Goal: Transaction & Acquisition: Complete application form

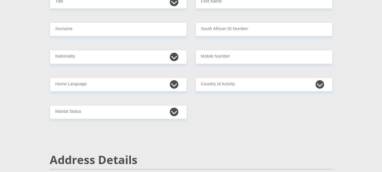
scroll to position [70, 0]
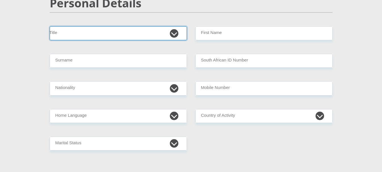
click at [177, 33] on select "Mr Ms Mrs Dr [PERSON_NAME]" at bounding box center [118, 33] width 137 height 14
select select "Mrs"
click at [50, 26] on select "Mr Ms Mrs Dr [PERSON_NAME]" at bounding box center [118, 33] width 137 height 14
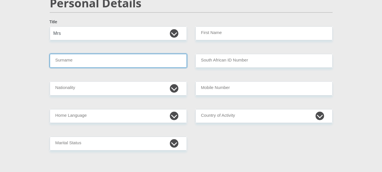
click at [153, 67] on input "Surname" at bounding box center [118, 61] width 137 height 14
type input "PILLAY"
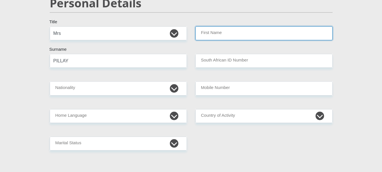
type input "YOGI"
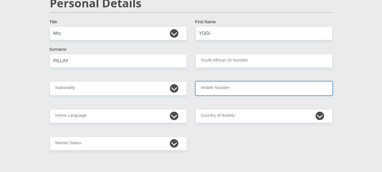
type input "217854361"
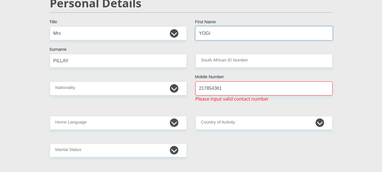
click at [218, 34] on input "YOGI" at bounding box center [263, 33] width 137 height 14
type input "YAGASTRI"
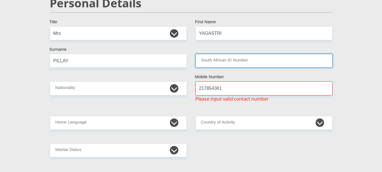
click at [214, 63] on input "South African ID Number" at bounding box center [263, 61] width 137 height 14
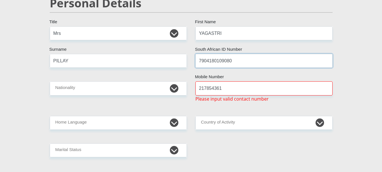
type input "7904180109080"
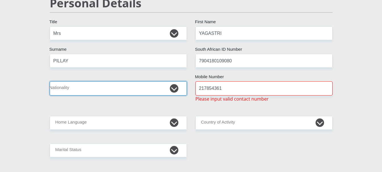
click at [84, 89] on select "South Africa Afghanistan Aland Islands Albania Algeria America Samoa American V…" at bounding box center [118, 89] width 137 height 14
select select "ZAF"
click at [50, 82] on select "South Africa Afghanistan Aland Islands Albania Algeria America Samoa American V…" at bounding box center [118, 89] width 137 height 14
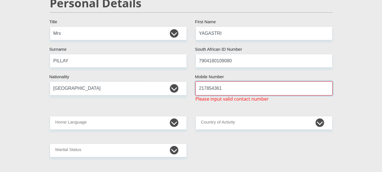
drag, startPoint x: 232, startPoint y: 90, endPoint x: 168, endPoint y: 89, distance: 63.9
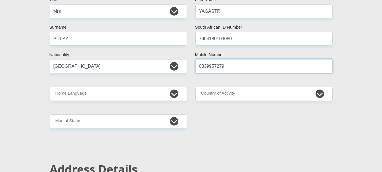
scroll to position [117, 0]
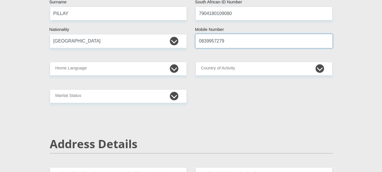
type input "0839957279"
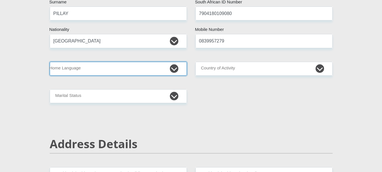
click at [113, 67] on select "Afrikaans English Sepedi South Ndebele Southern Sotho Swati Tsonga Tswana Venda…" at bounding box center [118, 69] width 137 height 14
select select "eng"
click at [50, 62] on select "Afrikaans English Sepedi South Ndebele Southern Sotho Swati Tsonga Tswana Venda…" at bounding box center [118, 69] width 137 height 14
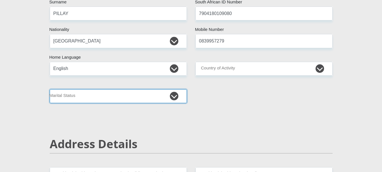
click at [93, 97] on select "Married ANC Single Divorced Widowed Married COP or Customary Law" at bounding box center [118, 97] width 137 height 14
select select "1"
click at [50, 90] on select "Married ANC Single Divorced Widowed Married COP or Customary Law" at bounding box center [118, 97] width 137 height 14
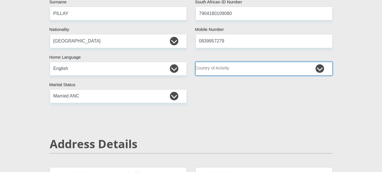
click at [241, 67] on select "South Africa Afghanistan Aland Islands Albania Algeria America Samoa American V…" at bounding box center [263, 69] width 137 height 14
select select "ZAF"
click at [195, 62] on select "South Africa Afghanistan Aland Islands Albania Algeria America Samoa American V…" at bounding box center [263, 69] width 137 height 14
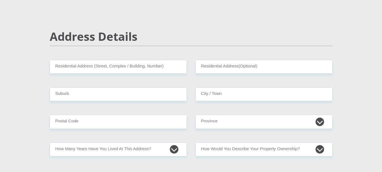
scroll to position [250, 0]
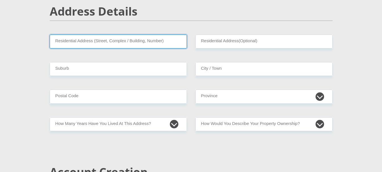
click at [118, 41] on input "Residential Address (Street, Complex / Building, Number)" at bounding box center [118, 42] width 137 height 14
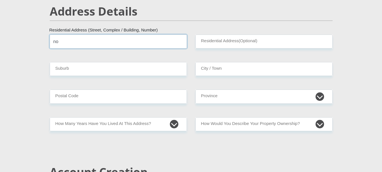
type input "n"
type input "NO. 5 NINTH AVENUE"
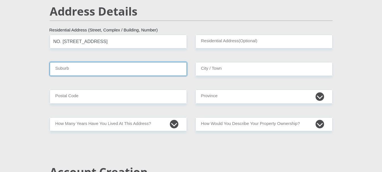
click at [103, 67] on input "Suburb" at bounding box center [118, 69] width 137 height 14
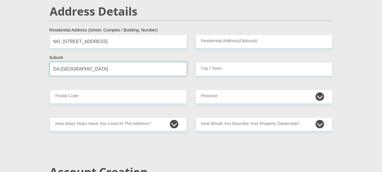
type input "DA GAMA PARK"
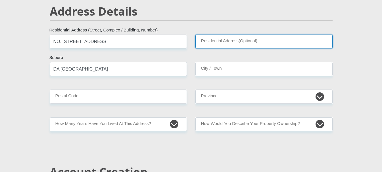
click at [287, 45] on input "Residential Address(Optional)" at bounding box center [263, 42] width 137 height 14
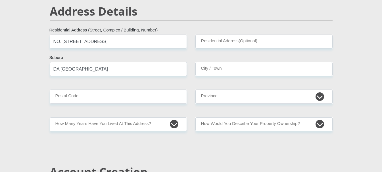
drag, startPoint x: 128, startPoint y: 46, endPoint x: 65, endPoint y: 50, distance: 63.2
type input "N"
type input "NINTH AVENUE"
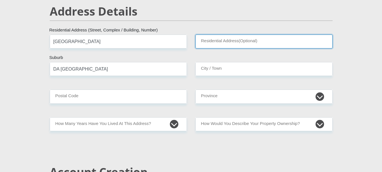
click at [285, 43] on input "Residential Address(Optional)" at bounding box center [263, 42] width 137 height 14
type input "SIMON'S TOWN"
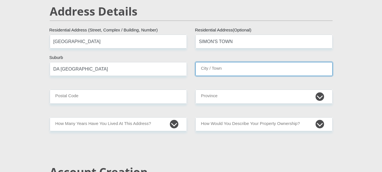
click at [262, 71] on input "City / Town" at bounding box center [263, 69] width 137 height 14
type input "SIMON'S TOWN"
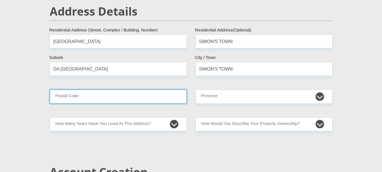
click at [95, 98] on input "Postal Code" at bounding box center [118, 97] width 137 height 14
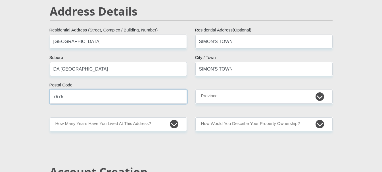
type input "7975"
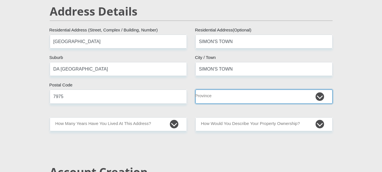
click at [249, 100] on select "Eastern Cape Free State Gauteng KwaZulu-Natal Limpopo Mpumalanga Northern Cape …" at bounding box center [263, 97] width 137 height 14
select select "Western Cape"
click at [195, 90] on select "Eastern Cape Free State Gauteng KwaZulu-Natal Limpopo Mpumalanga Northern Cape …" at bounding box center [263, 97] width 137 height 14
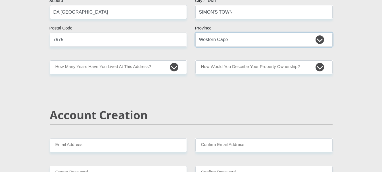
scroll to position [310, 0]
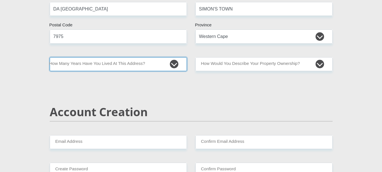
click at [172, 67] on select "less than 1 year 1-3 years 3-5 years 5+ years" at bounding box center [118, 64] width 137 height 14
select select "5"
click at [50, 57] on select "less than 1 year 1-3 years 3-5 years 5+ years" at bounding box center [118, 64] width 137 height 14
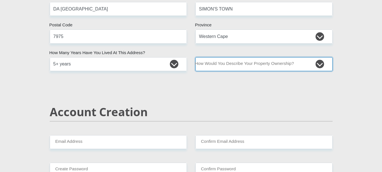
click at [254, 61] on select "Owned Rented Family Owned Company Dwelling" at bounding box center [263, 64] width 137 height 14
select select "Company Dwelling"
click at [195, 57] on select "Owned Rented Family Owned Company Dwelling" at bounding box center [263, 64] width 137 height 14
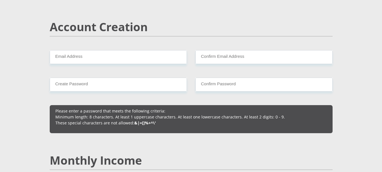
scroll to position [402, 0]
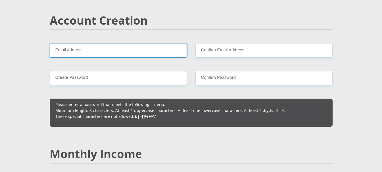
click at [84, 57] on input "Email Address" at bounding box center [118, 51] width 137 height 14
type input "yogi@janicefleischer.co.za"
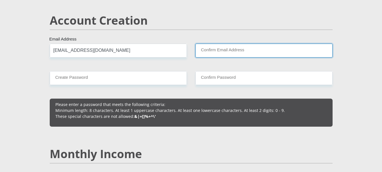
type input "yogi@janicefleischer.co.za"
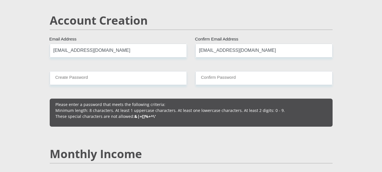
type input "217854361"
type input "YOGI"
type input "PILLAY"
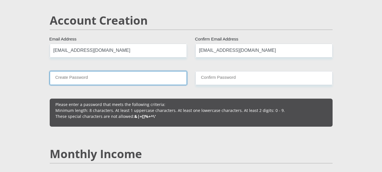
click at [109, 79] on input "Create Password" at bounding box center [118, 78] width 137 height 14
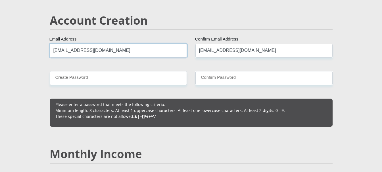
click at [115, 44] on input "yogi@janicefleischer.co.za" at bounding box center [118, 51] width 137 height 14
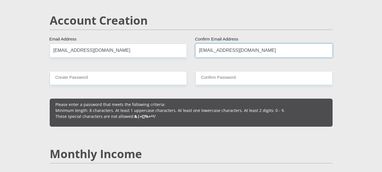
click at [275, 44] on input "yogi@janicefleischer.co.za" at bounding box center [263, 51] width 137 height 14
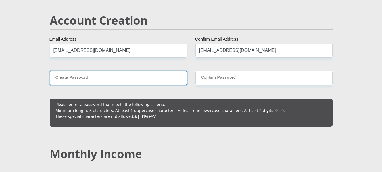
click at [107, 82] on input "Create Password" at bounding box center [118, 78] width 137 height 14
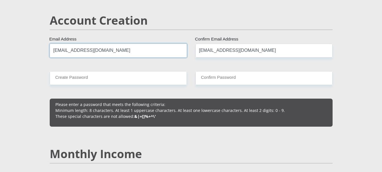
drag, startPoint x: 134, startPoint y: 53, endPoint x: 0, endPoint y: 48, distance: 133.6
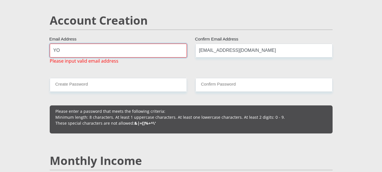
type input "Y"
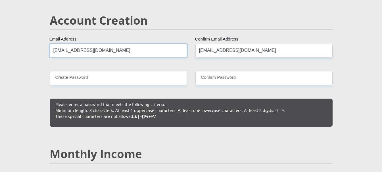
type input "yogipillay79@gmail.com"
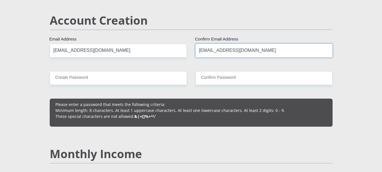
drag, startPoint x: 265, startPoint y: 49, endPoint x: 54, endPoint y: 50, distance: 211.1
type input "yogipillay79@gmail.com"
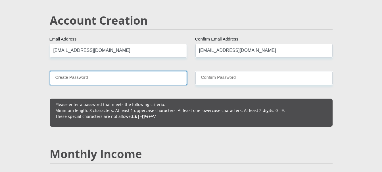
click at [72, 78] on input "Create Password" at bounding box center [118, 78] width 137 height 14
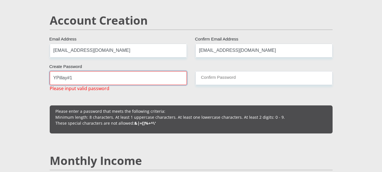
type input "YPillay#1"
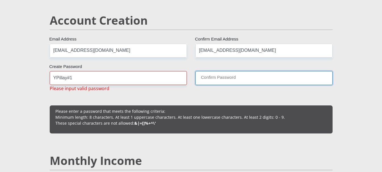
click at [249, 84] on input "Confirm Password" at bounding box center [263, 78] width 137 height 14
click at [250, 76] on input "Confirm Password" at bounding box center [263, 78] width 137 height 14
drag, startPoint x: 199, startPoint y: 76, endPoint x: 185, endPoint y: 103, distance: 29.8
click at [198, 80] on input "Confirm Password" at bounding box center [263, 78] width 137 height 14
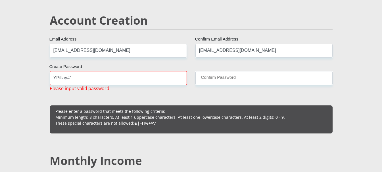
click at [110, 81] on input "YPillay#1" at bounding box center [118, 78] width 137 height 14
drag, startPoint x: 90, startPoint y: 78, endPoint x: 28, endPoint y: 78, distance: 61.1
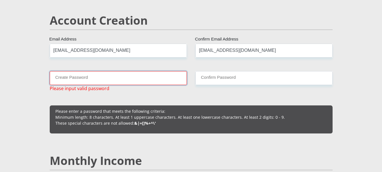
click at [139, 77] on input "Create Password" at bounding box center [118, 78] width 137 height 14
click at [107, 81] on input "YogiPillay#1" at bounding box center [118, 78] width 137 height 14
type input "YogiPillay#1"
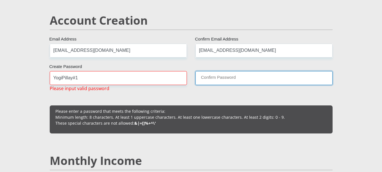
click at [251, 76] on input "Confirm Password" at bounding box center [263, 78] width 137 height 14
drag, startPoint x: 217, startPoint y: 76, endPoint x: 178, endPoint y: 81, distance: 38.4
click at [215, 77] on input "Confirm Password" at bounding box center [263, 78] width 137 height 14
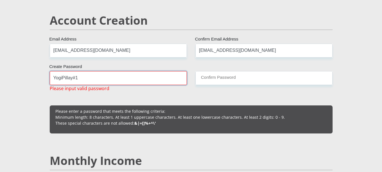
click at [178, 81] on input "YogiPillay#1" at bounding box center [118, 78] width 137 height 14
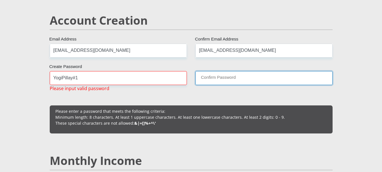
click at [221, 78] on input "Confirm Password" at bounding box center [263, 78] width 137 height 14
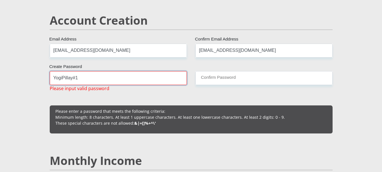
drag, startPoint x: 95, startPoint y: 77, endPoint x: 0, endPoint y: 75, distance: 94.6
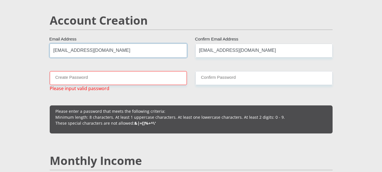
click at [124, 51] on input "yogipillay79@gmail.com" at bounding box center [118, 51] width 137 height 14
drag, startPoint x: 113, startPoint y: 54, endPoint x: 0, endPoint y: 36, distance: 114.5
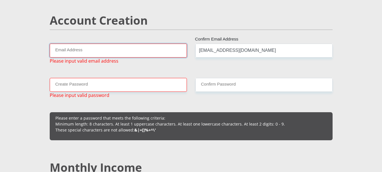
type input "j"
type input "yogi@janicefleischer.co.za"
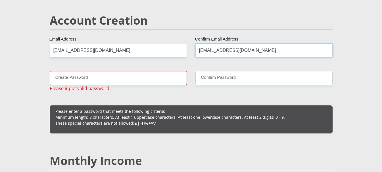
click at [244, 55] on input "yogipillay79@gmail.com" at bounding box center [263, 51] width 137 height 14
drag, startPoint x: 207, startPoint y: 46, endPoint x: 90, endPoint y: 39, distance: 117.3
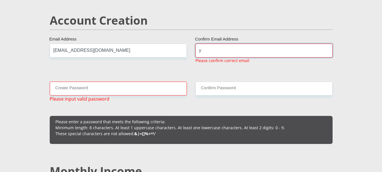
type input "yogi@janicefleischer.co.za"
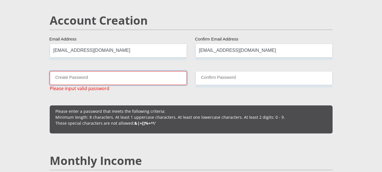
drag, startPoint x: 99, startPoint y: 78, endPoint x: 87, endPoint y: 78, distance: 11.9
click at [88, 78] on input "Create Password" at bounding box center [118, 78] width 137 height 14
type input "YPillay#1"
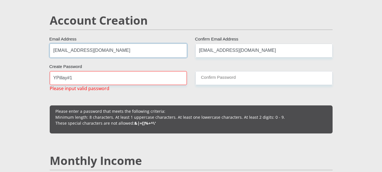
drag, startPoint x: 138, startPoint y: 55, endPoint x: 11, endPoint y: 50, distance: 126.8
type input "yogipillay79@gmail.com"
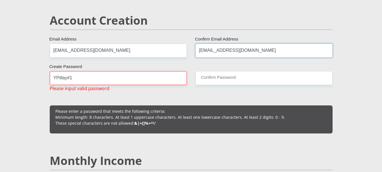
type input "yogipillay79@gmail.com"
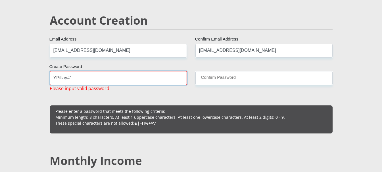
type input "T"
type input "Yogipillay#1"
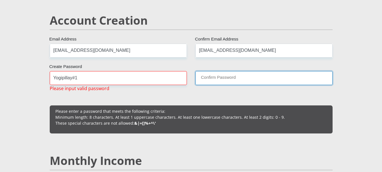
click at [209, 76] on input "Confirm Password" at bounding box center [263, 78] width 137 height 14
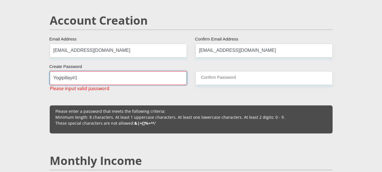
drag, startPoint x: 85, startPoint y: 76, endPoint x: 3, endPoint y: 76, distance: 81.8
type input "GovenderY#1"
drag, startPoint x: 99, startPoint y: 74, endPoint x: 15, endPoint y: 75, distance: 83.8
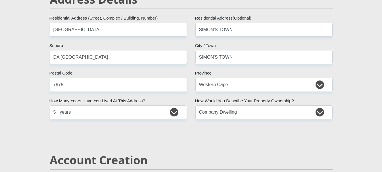
scroll to position [0, 0]
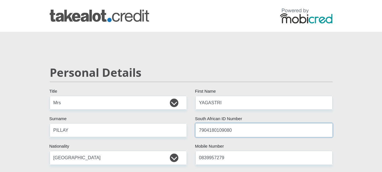
drag, startPoint x: 222, startPoint y: 133, endPoint x: 180, endPoint y: 133, distance: 41.8
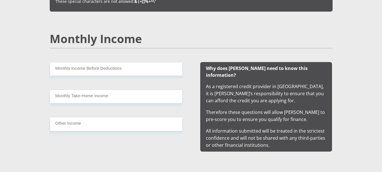
scroll to position [386, 0]
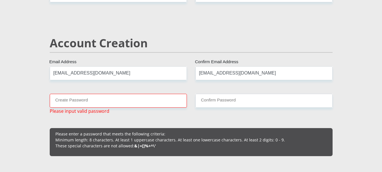
click at [108, 59] on div "Account Creation" at bounding box center [191, 51] width 292 height 30
click at [81, 71] on input "yogipillay79@gmail.com" at bounding box center [118, 73] width 137 height 14
click at [158, 77] on input "yogipillay79@gmail.com" at bounding box center [118, 73] width 137 height 14
click at [82, 100] on input "Create Password" at bounding box center [118, 101] width 137 height 14
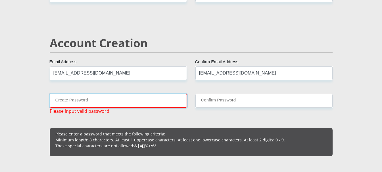
click at [124, 100] on input "Create Password" at bounding box center [118, 101] width 137 height 14
drag, startPoint x: 49, startPoint y: 111, endPoint x: 128, endPoint y: 115, distance: 78.8
click at [128, 115] on div "Create Password Please input valid password" at bounding box center [118, 104] width 146 height 21
click at [86, 114] on span "Please input valid password" at bounding box center [80, 111] width 60 height 7
click at [84, 114] on span "Please input valid password" at bounding box center [80, 111] width 60 height 7
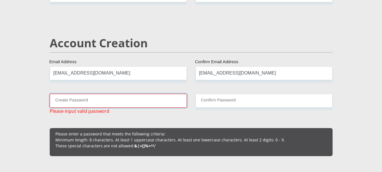
click at [126, 104] on input "Create Password" at bounding box center [118, 101] width 137 height 14
type input "T"
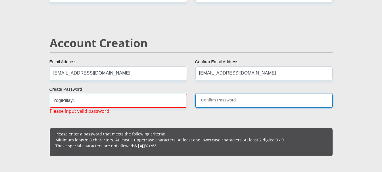
click at [257, 105] on input "Confirm Password" at bounding box center [263, 101] width 137 height 14
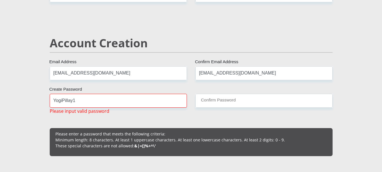
click at [149, 144] on b "&|=[]%+^\'" at bounding box center [145, 145] width 22 height 5
click at [169, 147] on p "Please enter a password that meets the following criteria: Minimum length: 8 ch…" at bounding box center [191, 140] width 272 height 18
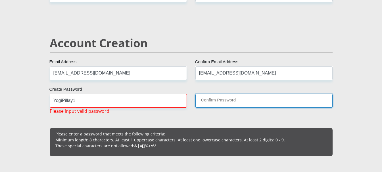
click at [244, 102] on input "Confirm Password" at bounding box center [263, 101] width 137 height 14
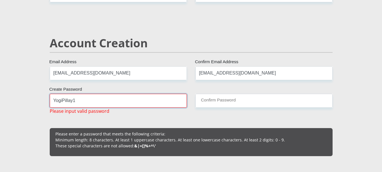
drag, startPoint x: 107, startPoint y: 104, endPoint x: 0, endPoint y: 95, distance: 107.7
type input "Y"
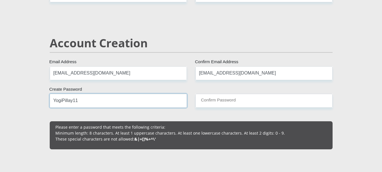
type input "YogiPillay11"
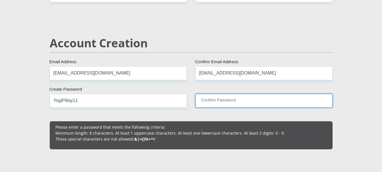
click at [227, 105] on input "Confirm Password" at bounding box center [263, 101] width 137 height 14
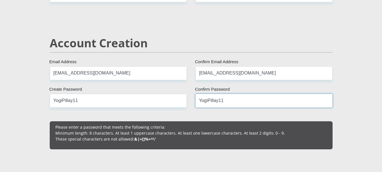
scroll to position [632, 0]
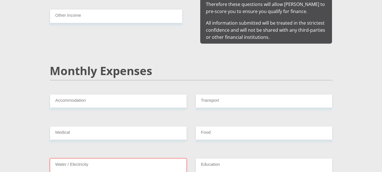
type input "YogiPillay11"
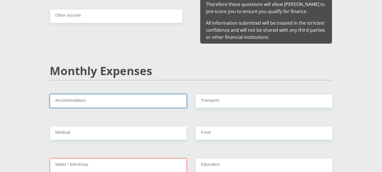
click at [105, 100] on input "Accommodation" at bounding box center [118, 101] width 137 height 14
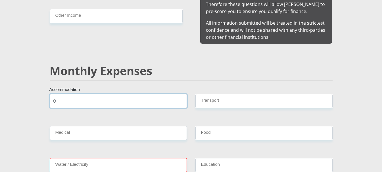
type input "0"
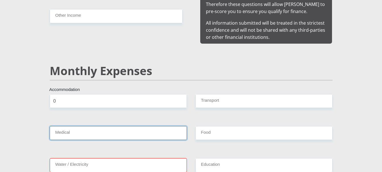
click at [107, 128] on input "Medical" at bounding box center [118, 133] width 137 height 14
type input "0"
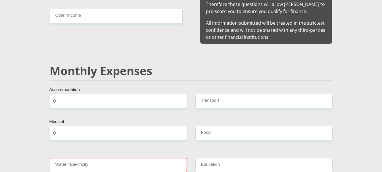
click at [273, 77] on div "Monthly Expenses" at bounding box center [191, 79] width 292 height 30
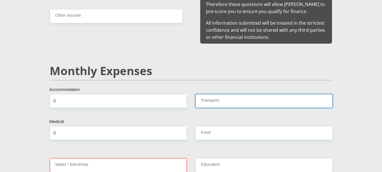
click at [252, 95] on input "Transport" at bounding box center [263, 101] width 137 height 14
type input "500"
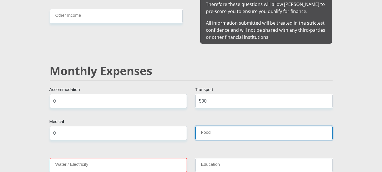
click at [240, 126] on input "Food" at bounding box center [263, 133] width 137 height 14
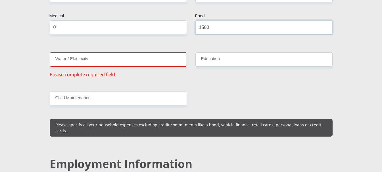
scroll to position [703, 0]
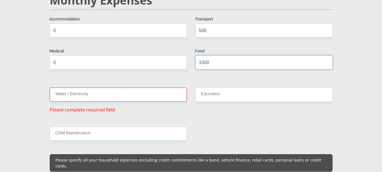
type input "1500"
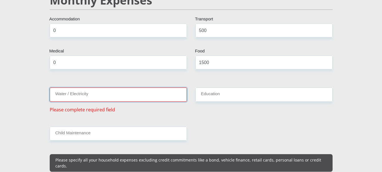
click at [124, 88] on input "Water / Electricity" at bounding box center [118, 95] width 137 height 14
type input "0"
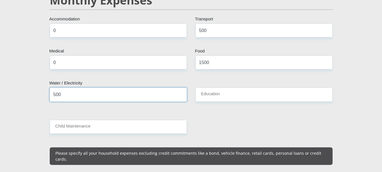
type input "500"
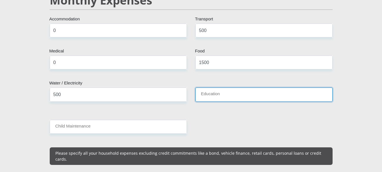
click at [263, 90] on input "Education" at bounding box center [263, 95] width 137 height 14
type input "0"
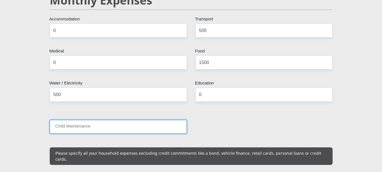
click at [132, 120] on input "Child Maintenance" at bounding box center [118, 127] width 137 height 14
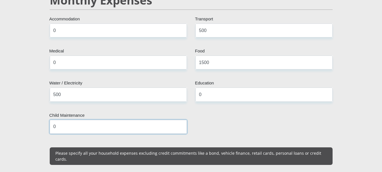
type input "0"
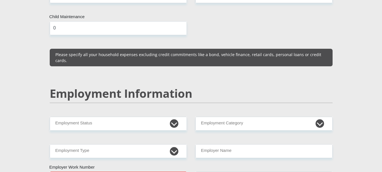
scroll to position [834, 0]
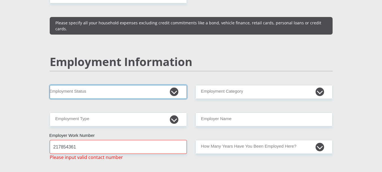
click at [178, 85] on select "Permanent/Full-time Part-time/Casual Contract Worker Self-Employed Housewife Re…" at bounding box center [118, 92] width 137 height 14
select select "1"
click at [50, 85] on select "Permanent/Full-time Part-time/Casual Contract Worker Self-Employed Housewife Re…" at bounding box center [118, 92] width 137 height 14
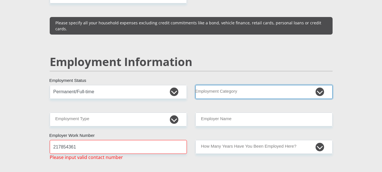
click at [255, 85] on select "AGRICULTURE ALCOHOL & TOBACCO CONSTRUCTION MATERIALS METALLURGY EQUIPMENT FOR R…" at bounding box center [263, 92] width 137 height 14
select select "71"
click at [195, 85] on select "AGRICULTURE ALCOHOL & TOBACCO CONSTRUCTION MATERIALS METALLURGY EQUIPMENT FOR R…" at bounding box center [263, 92] width 137 height 14
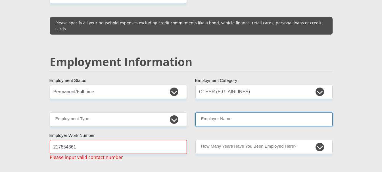
click at [229, 113] on input "Employer Name" at bounding box center [263, 120] width 137 height 14
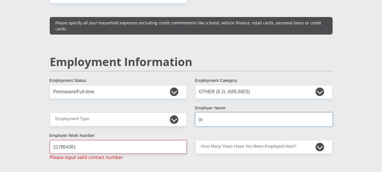
type input "j"
drag, startPoint x: 272, startPoint y: 108, endPoint x: 266, endPoint y: 114, distance: 8.6
click at [271, 113] on input "JANICEFLEISCHER" at bounding box center [263, 120] width 137 height 14
click at [213, 113] on input "JANICEFLEISCHER" at bounding box center [263, 120] width 137 height 14
click at [250, 113] on input "JANICEFLEISCHER" at bounding box center [263, 120] width 137 height 14
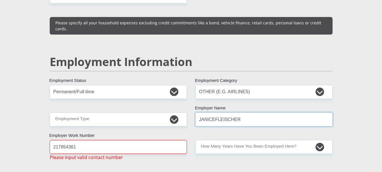
type input "JANICEFLEISCHER"
drag, startPoint x: 223, startPoint y: 124, endPoint x: 241, endPoint y: 107, distance: 24.7
click at [224, 122] on div "Mr Ms Mrs Dr Other Title YAGASTRI First Name PILLAY Surname South African ID Nu…" at bounding box center [191, 79] width 292 height 1634
click at [241, 113] on input "JANICEFLEISCHER" at bounding box center [263, 120] width 137 height 14
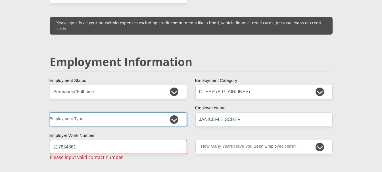
click at [138, 113] on select "College/Lecturer Craft Seller Creative Driver Executive Farmer Forces - Non Com…" at bounding box center [118, 120] width 137 height 14
select select "Office Staff/Clerk"
click at [50, 113] on select "College/Lecturer Craft Seller Creative Driver Executive Farmer Forces - Non Com…" at bounding box center [118, 120] width 137 height 14
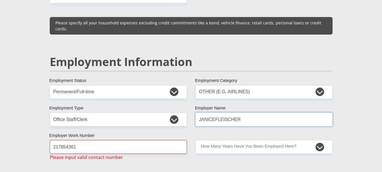
click at [239, 113] on input "JANICEFLEISCHER" at bounding box center [263, 120] width 137 height 14
drag, startPoint x: 104, startPoint y: 136, endPoint x: 0, endPoint y: 130, distance: 103.9
click at [0, 130] on section "Personal Details Mr Ms Mrs Dr Other Title YAGASTRI First Name PILLAY Surname So…" at bounding box center [191, 83] width 382 height 1771
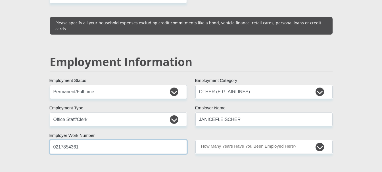
type input "0217854361"
click at [278, 144] on div "Mr Ms Mrs Dr Other Title YAGASTRI First Name PILLAY Surname South African ID Nu…" at bounding box center [191, 75] width 292 height 1627
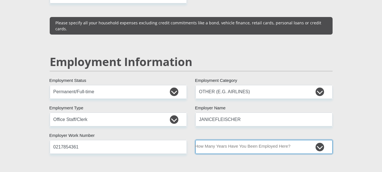
click at [280, 140] on select "less than 1 year 1-3 years 3-5 years 5+ years" at bounding box center [263, 147] width 137 height 14
select select "60"
click at [195, 140] on select "less than 1 year 1-3 years 3-5 years 5+ years" at bounding box center [263, 147] width 137 height 14
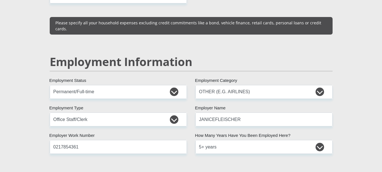
click at [248, 152] on div "Mr Ms Mrs Dr Other Title YAGASTRI First Name PILLAY Surname South African ID Nu…" at bounding box center [191, 75] width 292 height 1627
click at [242, 113] on input "JANICEFLEISCHER" at bounding box center [263, 120] width 137 height 14
drag, startPoint x: 214, startPoint y: 106, endPoint x: 243, endPoint y: 107, distance: 29.0
click at [215, 113] on input "JANICEFLEISCHER" at bounding box center [263, 120] width 137 height 14
drag, startPoint x: 256, startPoint y: 108, endPoint x: 174, endPoint y: 111, distance: 81.6
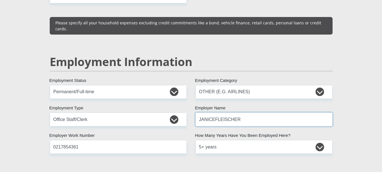
click at [174, 111] on div "Mr Ms Mrs Dr Other Title YAGASTRI First Name PILLAY Surname South African ID Nu…" at bounding box center [191, 75] width 292 height 1627
type input "JANICEFLEISCHERATTORNEY"
click at [240, 85] on select "AGRICULTURE ALCOHOL & TOBACCO CONSTRUCTION MATERIALS METALLURGY EQUIPMENT FOR R…" at bounding box center [263, 92] width 137 height 14
select select "60"
click at [195, 85] on select "AGRICULTURE ALCOHOL & TOBACCO CONSTRUCTION MATERIALS METALLURGY EQUIPMENT FOR R…" at bounding box center [263, 92] width 137 height 14
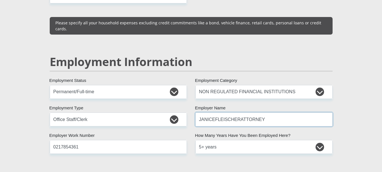
click at [217, 113] on input "JANICEFLEISCHERATTORNEY" at bounding box center [263, 120] width 137 height 14
drag, startPoint x: 213, startPoint y: 107, endPoint x: 221, endPoint y: 107, distance: 8.5
click at [213, 113] on input "JANICEFLEISCHERATTORNEY" at bounding box center [263, 120] width 137 height 14
type input "JANICEFLEISCHERATTORNEY"
click at [272, 85] on select "AGRICULTURE ALCOHOL & TOBACCO CONSTRUCTION MATERIALS METALLURGY EQUIPMENT FOR R…" at bounding box center [263, 92] width 137 height 14
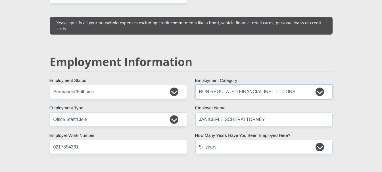
select select "71"
click at [195, 85] on select "AGRICULTURE ALCOHOL & TOBACCO CONSTRUCTION MATERIALS METALLURGY EQUIPMENT FOR R…" at bounding box center [263, 92] width 137 height 14
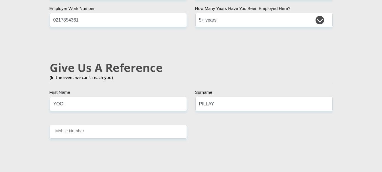
scroll to position [967, 0]
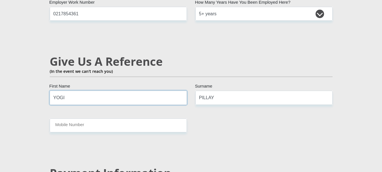
click at [97, 91] on input "YOGI" at bounding box center [118, 98] width 137 height 14
type input "Y"
type input "VALERY"
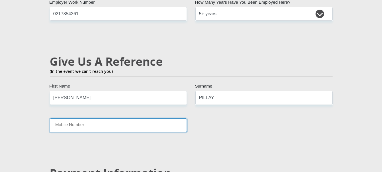
click at [91, 119] on input "Mobile Number" at bounding box center [118, 126] width 137 height 14
type input "0782359048"
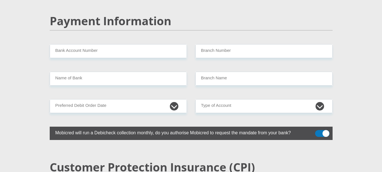
scroll to position [1168, 0]
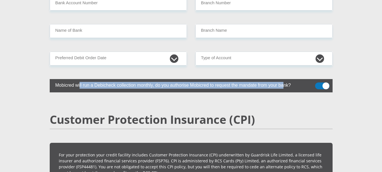
drag, startPoint x: 63, startPoint y: 71, endPoint x: 258, endPoint y: 81, distance: 195.7
click at [267, 79] on label "Mobicred will run a Debicheck collection monthly, do you authorise Mobicred to …" at bounding box center [177, 84] width 255 height 11
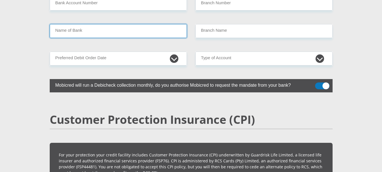
click at [136, 24] on input "Name of Bank" at bounding box center [118, 31] width 137 height 14
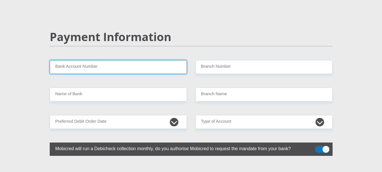
click at [140, 60] on input "Bank Account Number" at bounding box center [118, 67] width 137 height 14
type input "A"
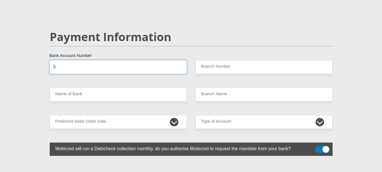
type input "6"
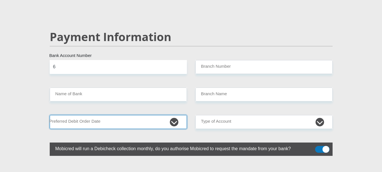
click at [177, 115] on select "1st 2nd 3rd 4th 5th 7th 18th 19th 20th 21st 22nd 23rd 24th 25th 26th 27th 28th …" at bounding box center [118, 122] width 137 height 14
select select "26"
click at [50, 115] on select "1st 2nd 3rd 4th 5th 7th 18th 19th 20th 21st 22nd 23rd 24th 25th 26th 27th 28th …" at bounding box center [118, 122] width 137 height 14
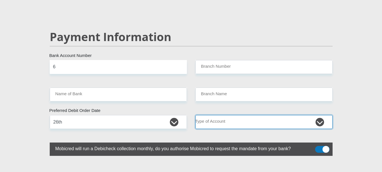
click at [298, 115] on select "Cheque Savings" at bounding box center [263, 122] width 137 height 14
select select "CUR"
click at [195, 115] on select "Cheque Savings" at bounding box center [263, 122] width 137 height 14
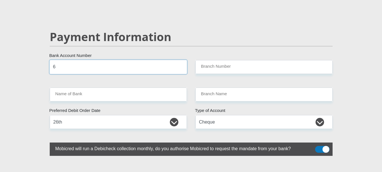
click at [126, 60] on input "6" at bounding box center [118, 67] width 137 height 14
type input "62198094189"
click at [277, 43] on div "Payment Information" at bounding box center [191, 45] width 292 height 30
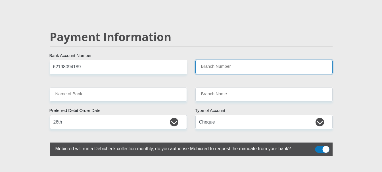
click at [267, 60] on input "Branch Number" at bounding box center [263, 67] width 137 height 14
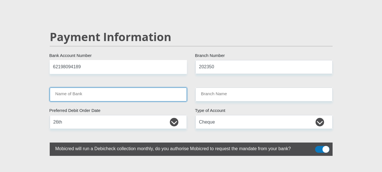
click at [80, 88] on input "Name of Bank" at bounding box center [118, 95] width 137 height 14
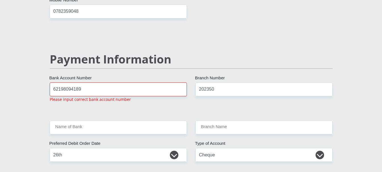
click at [97, 90] on div "62198094189 Bank Account Number Please input correct bank account number" at bounding box center [118, 95] width 146 height 24
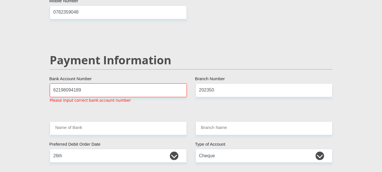
scroll to position [1080, 0]
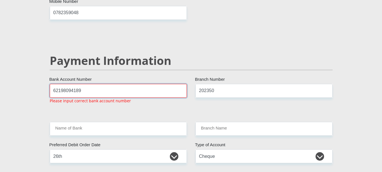
click at [87, 84] on input "62198094189" at bounding box center [118, 91] width 137 height 14
click at [237, 84] on input "202350" at bounding box center [263, 91] width 137 height 14
type input "2"
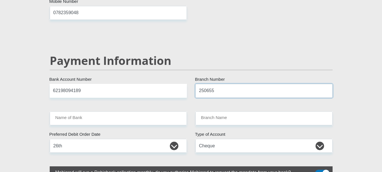
type input "250655"
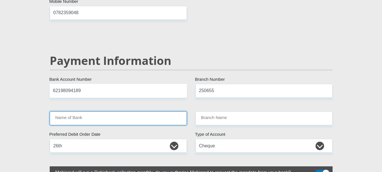
type input "FIRSTRAND BANK"
type input "BRANCH 560"
click at [129, 112] on input "FIRSTRAND BANK" at bounding box center [118, 119] width 137 height 14
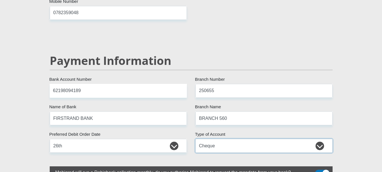
click at [285, 139] on select "Cheque Savings" at bounding box center [263, 146] width 137 height 14
click at [195, 139] on select "Cheque Savings" at bounding box center [263, 146] width 137 height 14
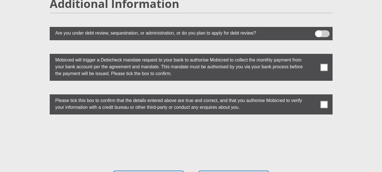
scroll to position [1563, 0]
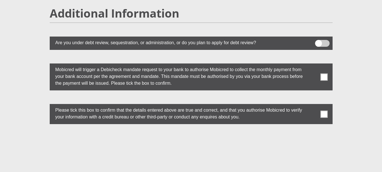
click at [324, 74] on span at bounding box center [323, 77] width 7 height 7
click at [313, 65] on input "checkbox" at bounding box center [313, 65] width 0 height 0
click at [322, 104] on label at bounding box center [191, 114] width 283 height 20
click at [313, 106] on input "checkbox" at bounding box center [313, 106] width 0 height 0
click at [324, 111] on span at bounding box center [323, 114] width 7 height 7
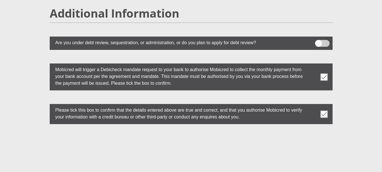
click at [313, 106] on input "checkbox" at bounding box center [313, 106] width 0 height 0
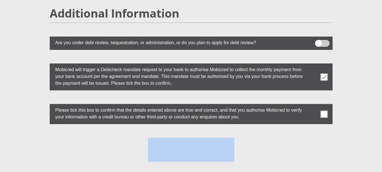
click at [324, 111] on span at bounding box center [323, 114] width 7 height 7
click at [313, 106] on input "checkbox" at bounding box center [313, 106] width 0 height 0
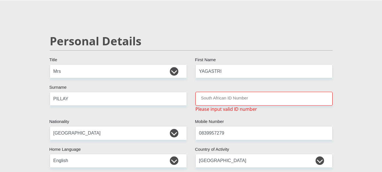
scroll to position [82, 0]
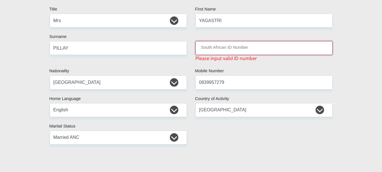
click at [279, 49] on input "South African ID Number" at bounding box center [263, 48] width 137 height 14
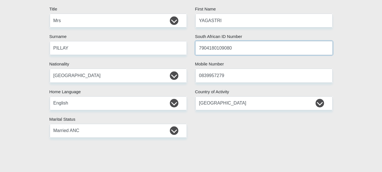
type input "7904180109080"
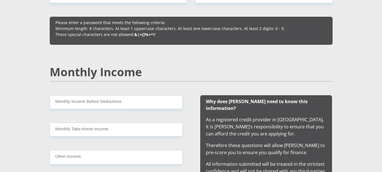
scroll to position [544, 0]
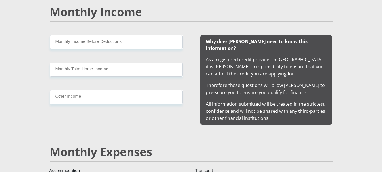
click at [122, 90] on div "Monthly Income Before Deductions Monthly Take-Home Income Other Income" at bounding box center [116, 80] width 150 height 90
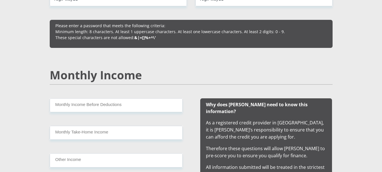
scroll to position [538, 0]
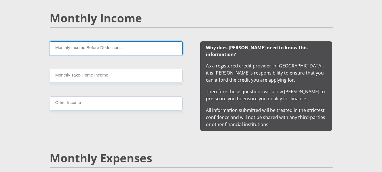
click at [119, 51] on input "Monthly Income Before Deductions" at bounding box center [116, 48] width 133 height 14
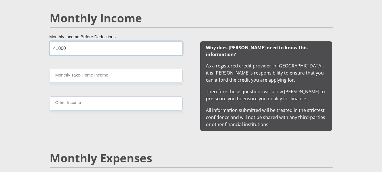
type input "41000"
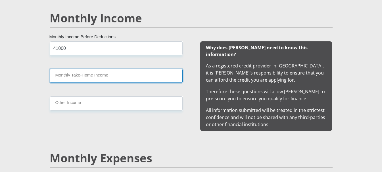
click at [113, 73] on input "Monthly Take-Home Income" at bounding box center [116, 76] width 133 height 14
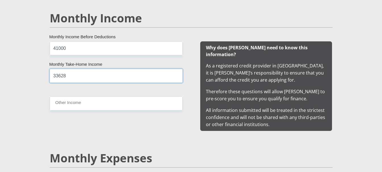
type input "33628"
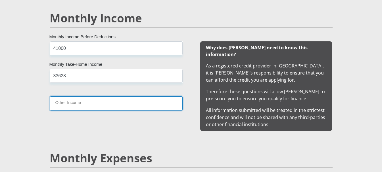
click at [100, 101] on input "Other Income" at bounding box center [116, 104] width 133 height 14
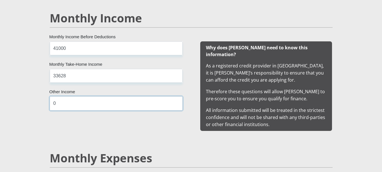
type input "0"
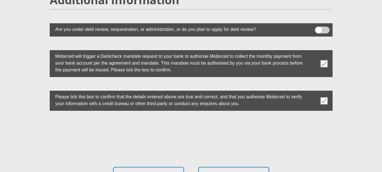
scroll to position [1627, 0]
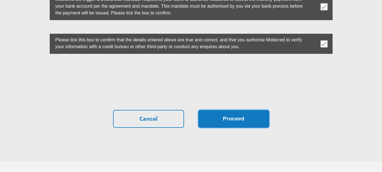
click at [240, 110] on button "Proceed" at bounding box center [233, 119] width 71 height 18
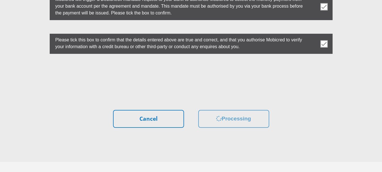
scroll to position [0, 0]
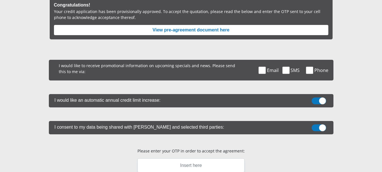
scroll to position [89, 0]
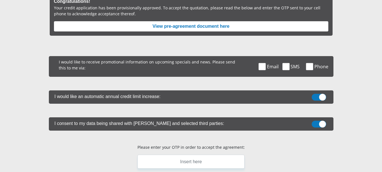
click at [263, 66] on span at bounding box center [262, 66] width 7 height 7
click at [269, 58] on input "Email" at bounding box center [269, 58] width 0 height 0
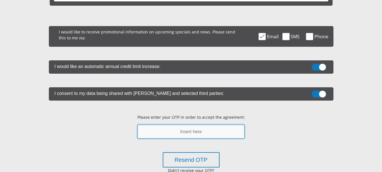
click at [185, 132] on input "text" at bounding box center [191, 132] width 107 height 14
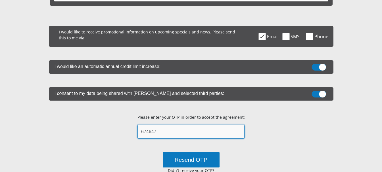
type input "674647"
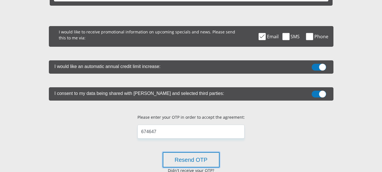
drag, startPoint x: 203, startPoint y: 162, endPoint x: 384, endPoint y: 98, distance: 192.1
click at [371, 111] on section "Acceptance of Services Congratulations! Your credit application has been provis…" at bounding box center [191, 86] width 382 height 347
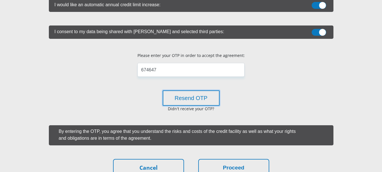
scroll to position [205, 0]
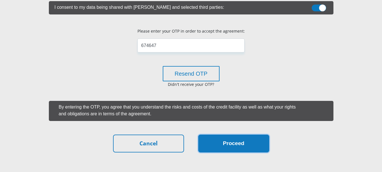
click at [246, 146] on button "Proceed" at bounding box center [233, 144] width 71 height 18
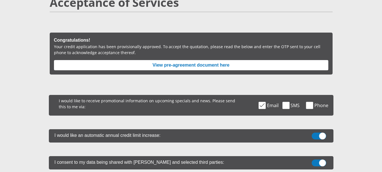
scroll to position [45, 0]
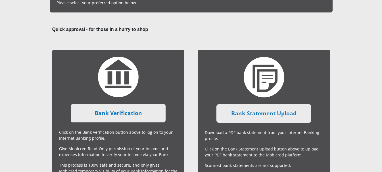
scroll to position [181, 0]
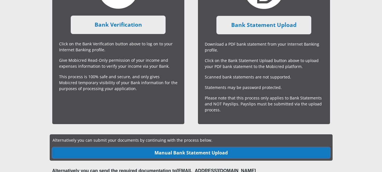
click at [206, 152] on link "Manual Bank Statement Upload" at bounding box center [191, 153] width 277 height 10
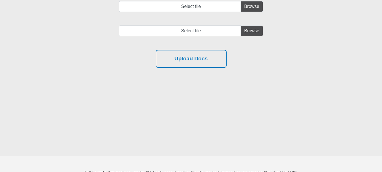
scroll to position [80, 0]
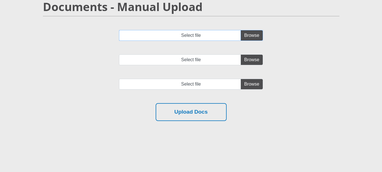
click at [257, 36] on input "Select file" at bounding box center [191, 35] width 144 height 11
type input "C:\fakepath\FNB bank statement.pdf"
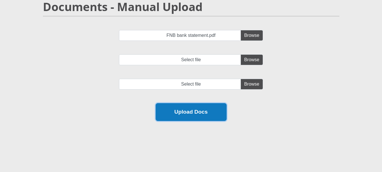
click at [189, 113] on button "Upload Docs" at bounding box center [191, 112] width 71 height 18
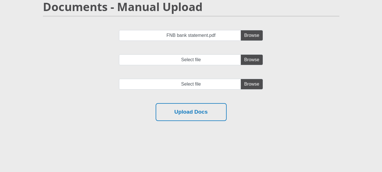
click at [313, 124] on div "FNB bank statement.pdf Select file Select file" at bounding box center [191, 82] width 305 height 105
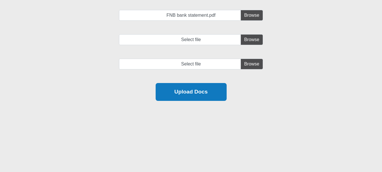
scroll to position [100, 0]
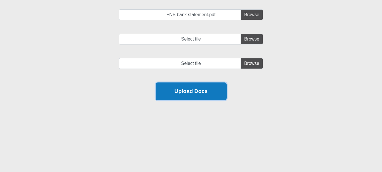
click at [178, 90] on button "Upload Docs" at bounding box center [191, 92] width 71 height 18
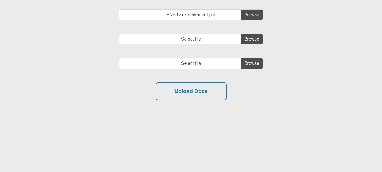
click at [245, 40] on input "Select file" at bounding box center [191, 39] width 144 height 11
click at [182, 39] on input "Select file" at bounding box center [191, 39] width 144 height 11
click at [254, 39] on input "Select file" at bounding box center [191, 39] width 144 height 11
type input "C:\fakepath\FNB_FUSION_PREMIER_ACCOUNT_204.pdf"
click at [251, 65] on input "file" at bounding box center [191, 63] width 144 height 11
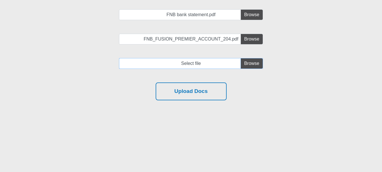
type input "C:\fakepath\FNB_FUSION_PREMIER_ACCOUNT_205.pdf"
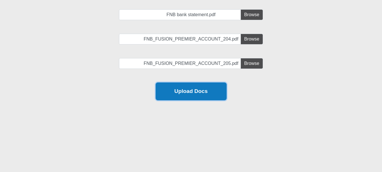
click at [190, 93] on button "Upload Docs" at bounding box center [191, 92] width 71 height 18
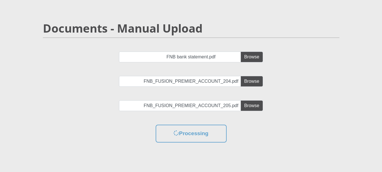
scroll to position [60, 0]
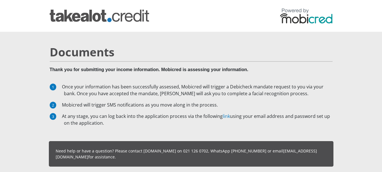
scroll to position [44, 0]
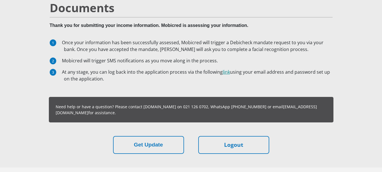
click at [224, 72] on link "link" at bounding box center [226, 72] width 7 height 6
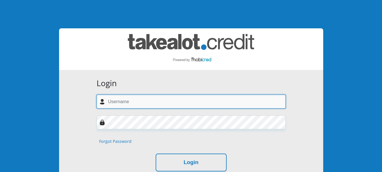
click at [139, 100] on input "text" at bounding box center [191, 102] width 189 height 14
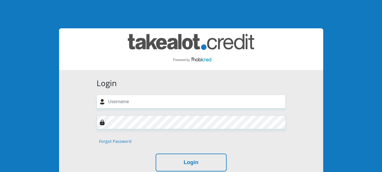
click at [313, 109] on div "Login Forgot Password Login" at bounding box center [191, 125] width 264 height 110
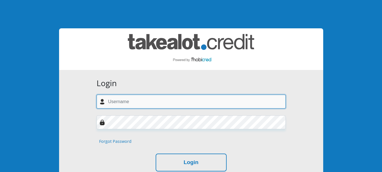
click at [131, 103] on input "text" at bounding box center [191, 102] width 189 height 14
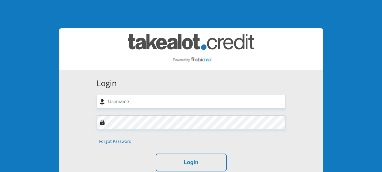
click at [280, 115] on form "Login Forgot Password Login" at bounding box center [191, 125] width 198 height 93
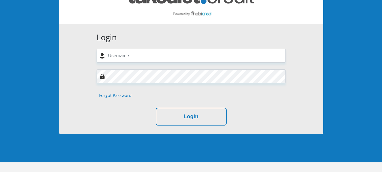
scroll to position [48, 0]
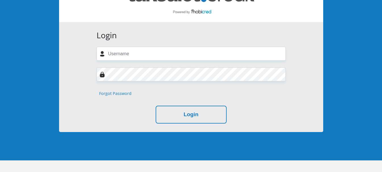
drag, startPoint x: 93, startPoint y: 7, endPoint x: 338, endPoint y: 164, distance: 290.5
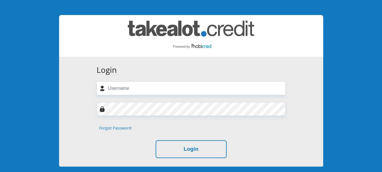
scroll to position [0, 0]
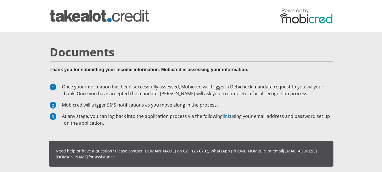
scroll to position [44, 0]
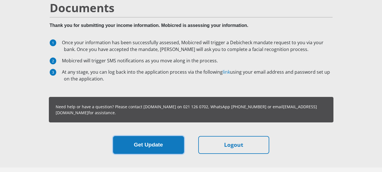
click at [147, 147] on button "Get Update" at bounding box center [148, 145] width 71 height 18
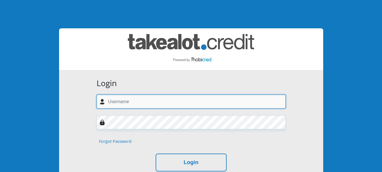
click at [163, 105] on input "text" at bounding box center [191, 102] width 189 height 14
click at [215, 108] on input "text" at bounding box center [191, 102] width 189 height 14
type input "yogi@janicefleischer.co.za"
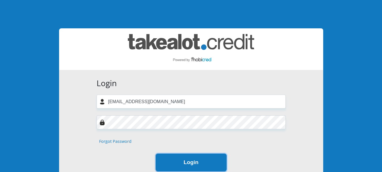
click at [202, 163] on button "Login" at bounding box center [191, 163] width 71 height 18
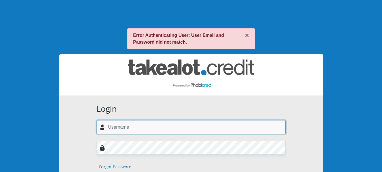
drag, startPoint x: 144, startPoint y: 129, endPoint x: 14, endPoint y: 116, distance: 131.4
click at [34, 119] on div "× Error Authenticating User: User Email and Password did not match. Login Forgo…" at bounding box center [191, 117] width 324 height 234
type input "[EMAIL_ADDRESS][DOMAIN_NAME]"
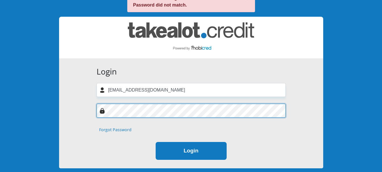
scroll to position [38, 0]
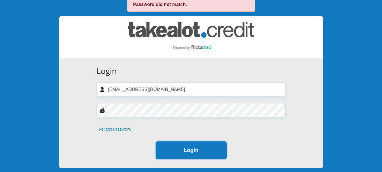
click at [203, 151] on button "Login" at bounding box center [191, 151] width 71 height 18
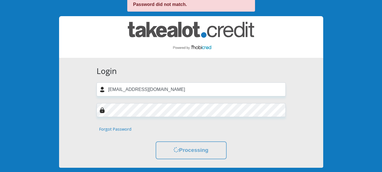
scroll to position [0, 0]
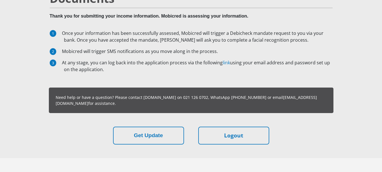
scroll to position [72, 0]
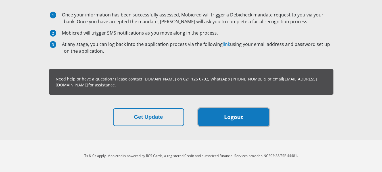
click at [246, 122] on link "Logout" at bounding box center [233, 118] width 71 height 18
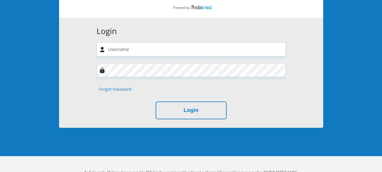
scroll to position [77, 0]
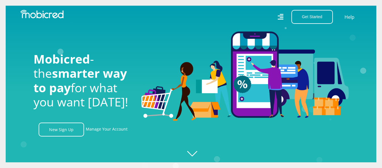
click at [280, 19] on icon at bounding box center [281, 17] width 6 height 8
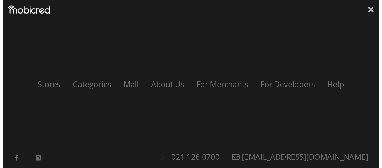
scroll to position [0, 729]
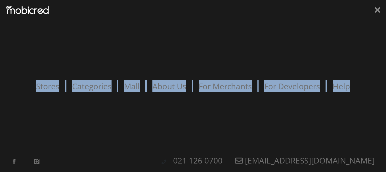
drag, startPoint x: 376, startPoint y: 10, endPoint x: 356, endPoint y: 59, distance: 53.1
click at [356, 59] on div "Stores Categories Mall About Us For Merchants For Developers Help Sign Up Sign …" at bounding box center [193, 86] width 386 height 172
click at [312, 53] on div "Stores Categories Mall About Us For Merchants For Developers Help Sign Up Sign …" at bounding box center [193, 86] width 386 height 172
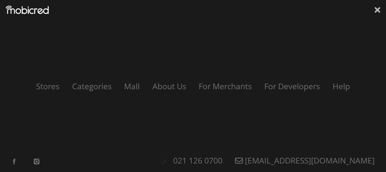
click at [376, 10] on icon at bounding box center [378, 10] width 6 height 9
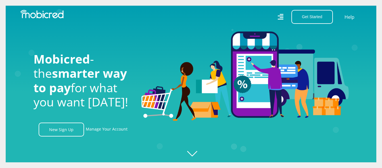
scroll to position [0, 1053]
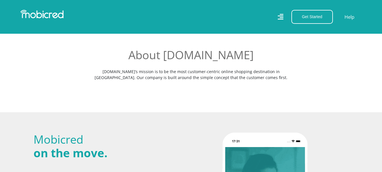
scroll to position [26, 0]
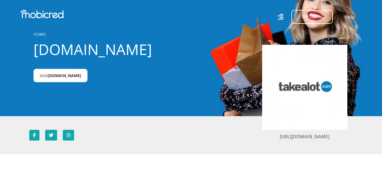
click at [51, 71] on link "Visit [DOMAIN_NAME]" at bounding box center [61, 75] width 54 height 13
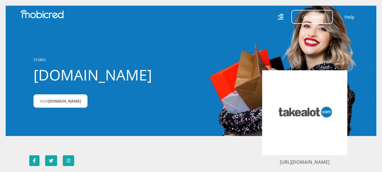
click at [280, 17] on icon at bounding box center [281, 17] width 6 height 8
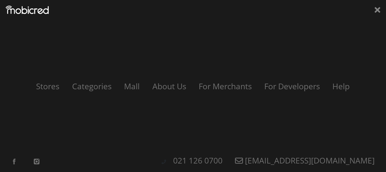
click at [379, 5] on div "Stores Categories Mall About Us For Merchants For Developers Help Sign Up Sign …" at bounding box center [193, 86] width 386 height 172
click at [381, 9] on div "Stores Categories Mall About Us For Merchants For Developers Help Sign Up Sign …" at bounding box center [193, 86] width 386 height 172
click at [376, 9] on icon at bounding box center [378, 10] width 6 height 6
